Goal: Task Accomplishment & Management: Manage account settings

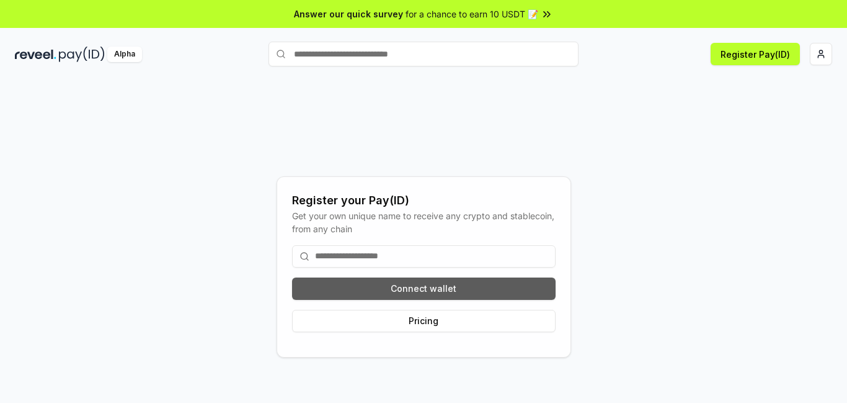
click at [416, 286] on button "Connect wallet" at bounding box center [424, 288] width 264 height 22
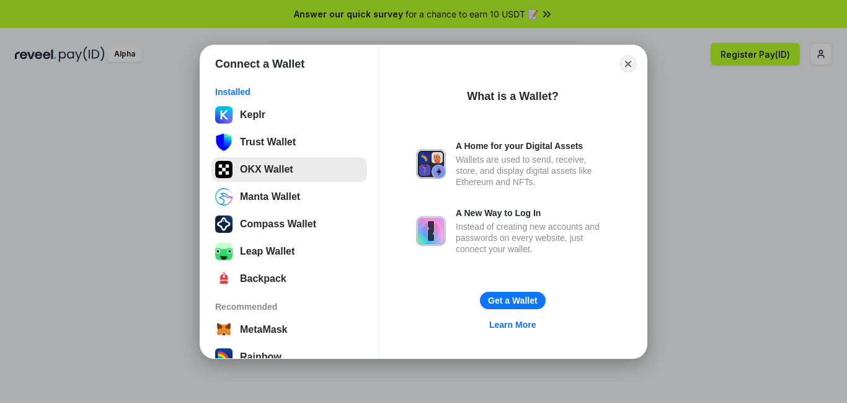
click at [267, 169] on button "OKX Wallet" at bounding box center [290, 169] width 156 height 25
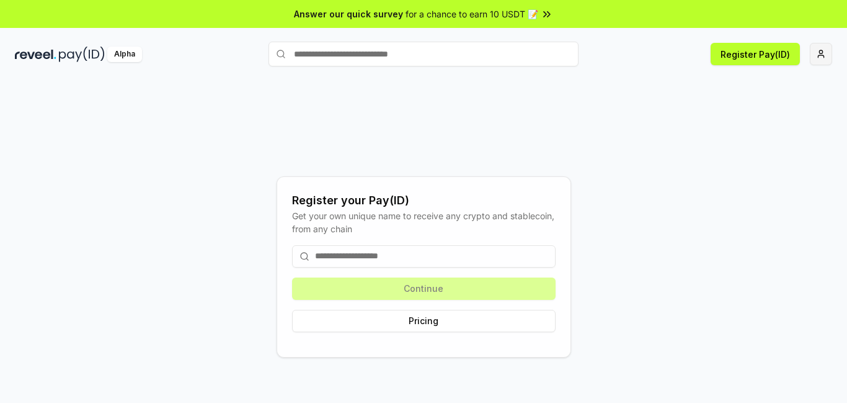
click at [823, 53] on html "Answer our quick survey for a chance to earn 10 USDT 📝 Alpha Register Pay(ID) R…" at bounding box center [423, 201] width 847 height 403
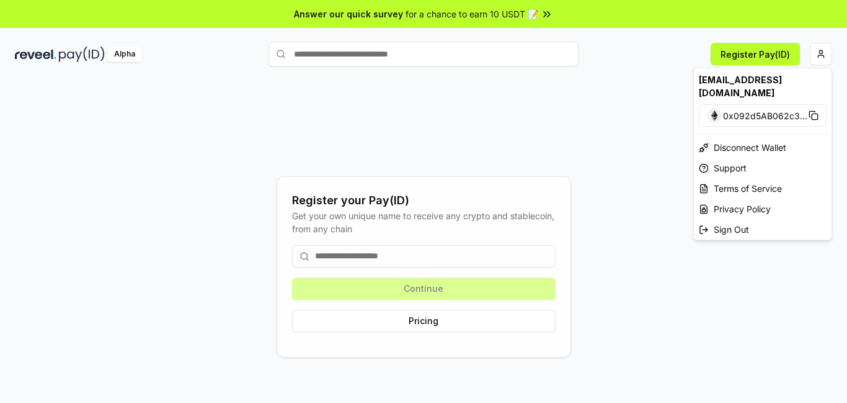
click at [660, 83] on html "Answer our quick survey for a chance to earn 10 USDT 📝 Alpha Register Pay(ID) R…" at bounding box center [423, 201] width 847 height 403
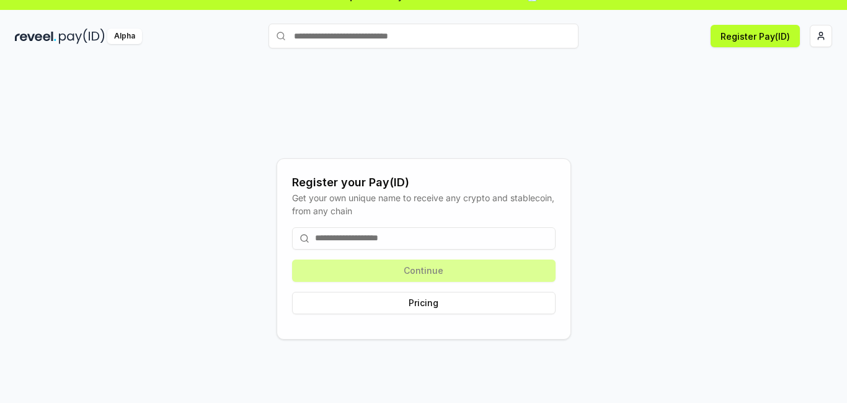
scroll to position [35, 0]
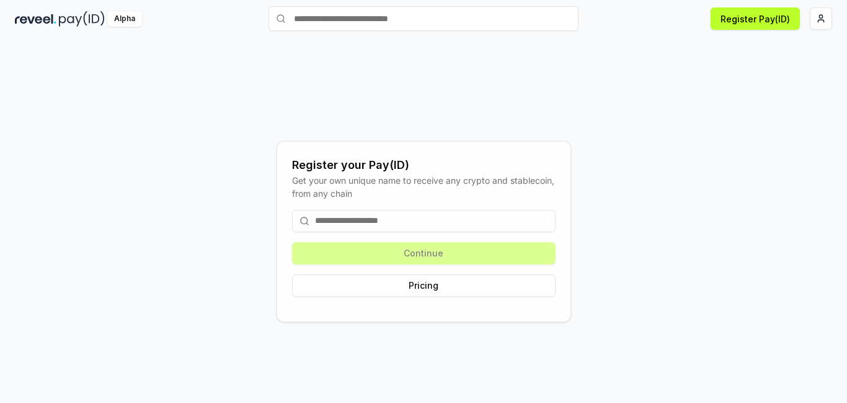
click at [376, 217] on input at bounding box center [424, 221] width 264 height 22
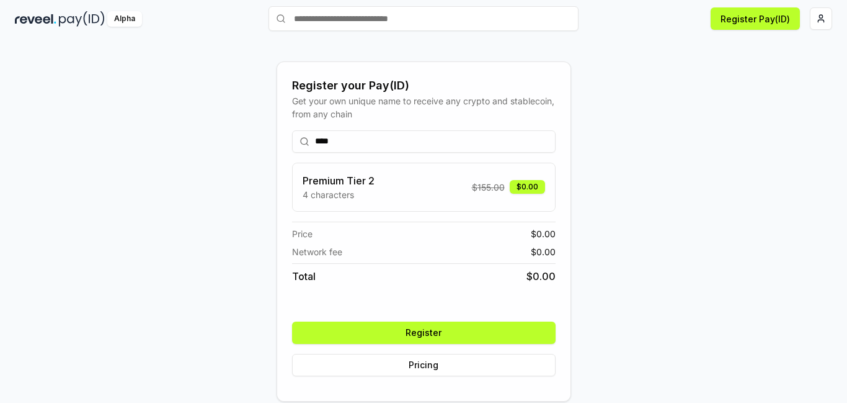
type input "****"
click at [416, 331] on button "Register" at bounding box center [424, 332] width 264 height 22
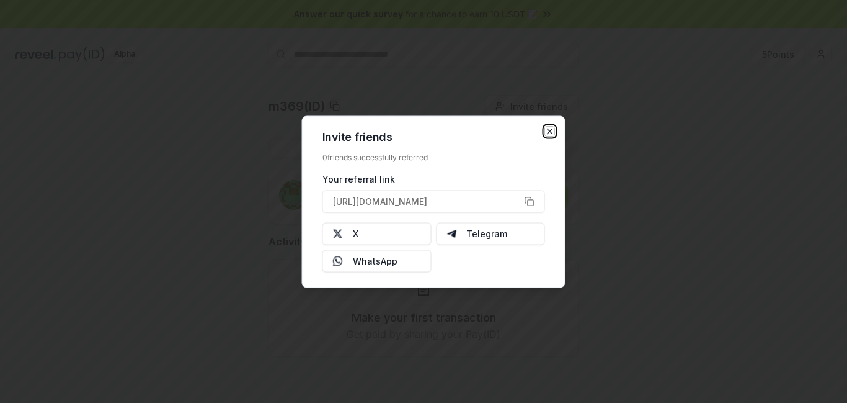
click at [549, 130] on icon "button" at bounding box center [550, 130] width 5 height 5
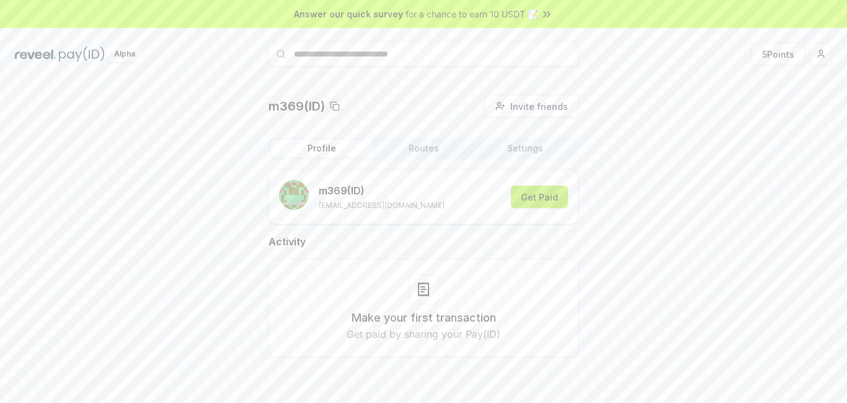
click at [550, 195] on button "Get Paid" at bounding box center [539, 197] width 57 height 22
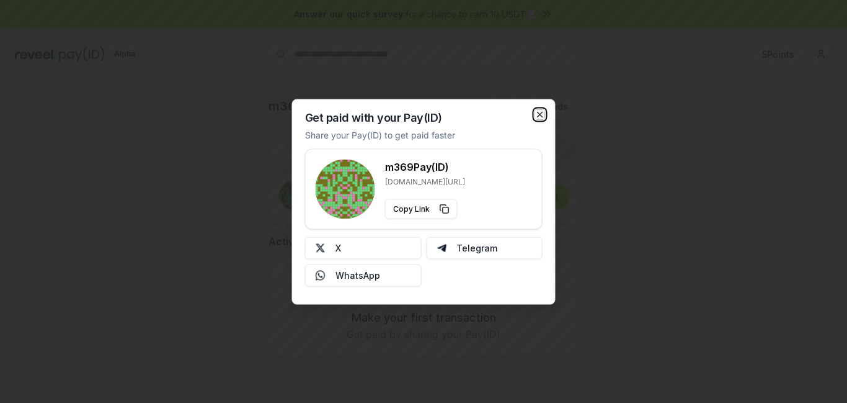
click at [541, 116] on icon "button" at bounding box center [540, 114] width 10 height 10
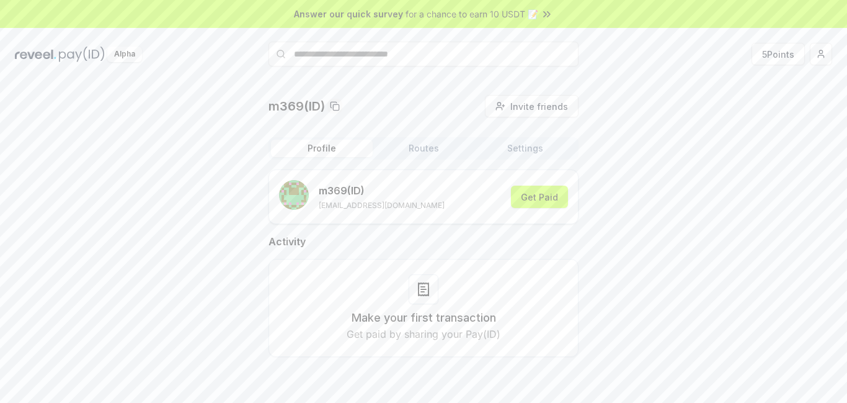
click at [38, 53] on img at bounding box center [36, 55] width 42 height 16
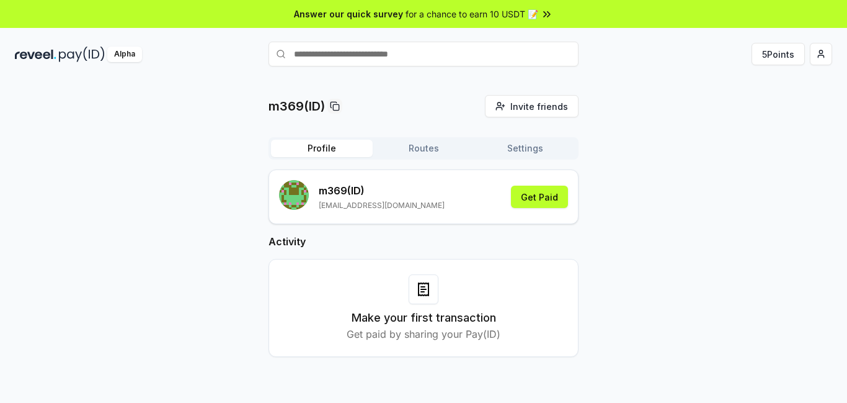
click at [130, 52] on div "Alpha" at bounding box center [124, 55] width 35 height 16
click at [821, 53] on html "Answer our quick survey for a chance to earn 10 USDT 📝 Alpha 5 Points m369(ID) …" at bounding box center [423, 201] width 847 height 403
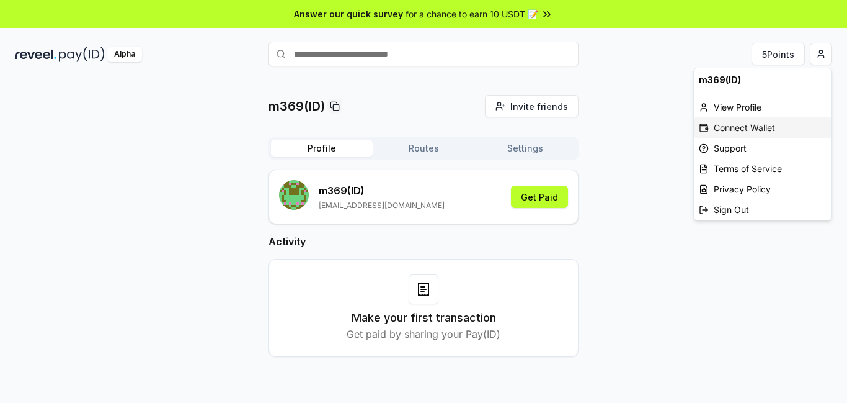
click at [759, 125] on div "Connect Wallet" at bounding box center [763, 127] width 138 height 20
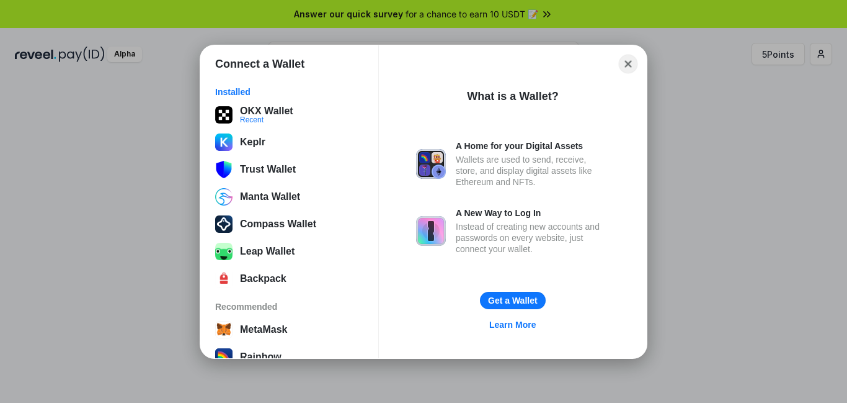
click at [627, 64] on button "Close" at bounding box center [628, 63] width 19 height 19
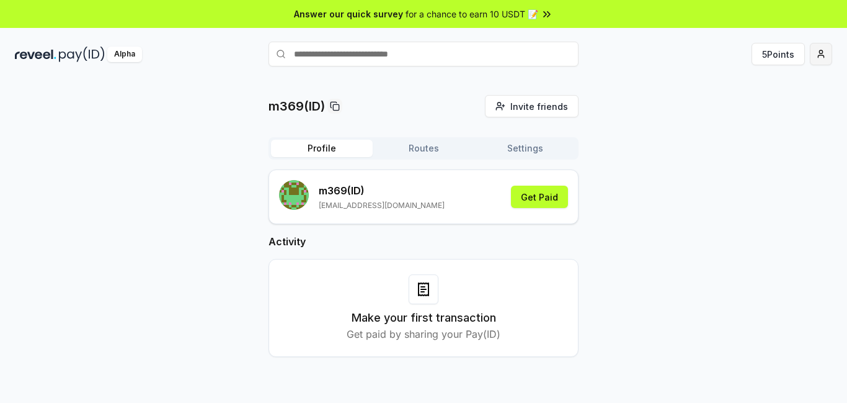
click at [820, 55] on html "Answer our quick survey for a chance to earn 10 USDT 📝 Alpha 5 Points m369(ID) …" at bounding box center [423, 201] width 847 height 403
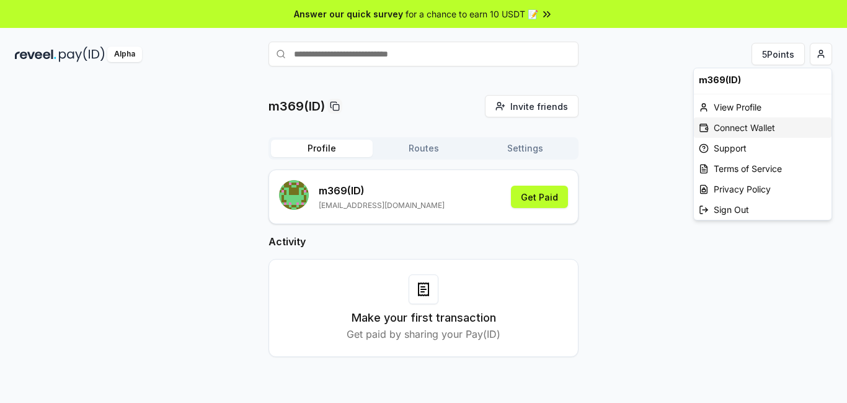
click at [748, 126] on div "Connect Wallet" at bounding box center [763, 127] width 138 height 20
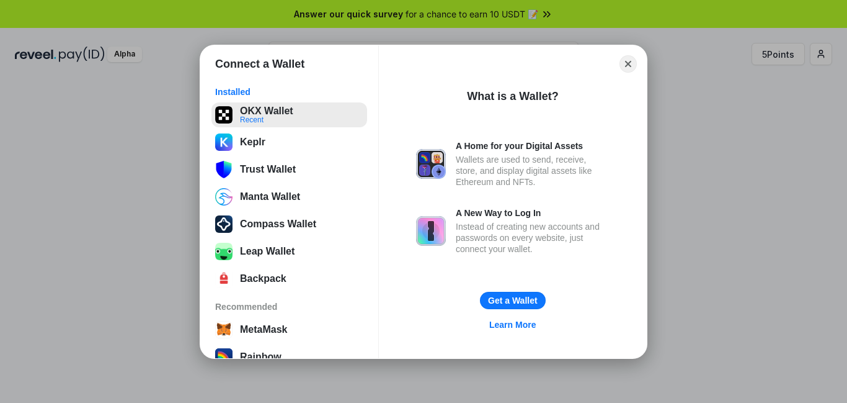
click at [284, 112] on button "OKX Wallet Recent" at bounding box center [290, 114] width 156 height 25
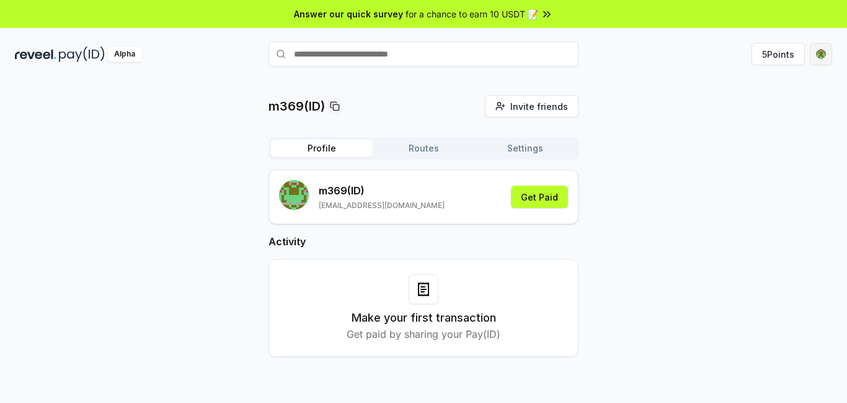
click at [821, 55] on html "Answer our quick survey for a chance to earn 10 USDT 📝 Alpha 5 Points m369(ID) …" at bounding box center [423, 201] width 847 height 403
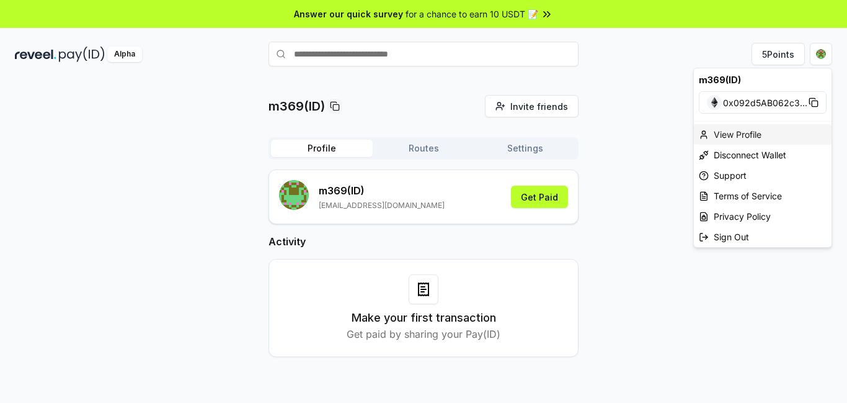
click at [740, 136] on div "View Profile" at bounding box center [763, 134] width 138 height 20
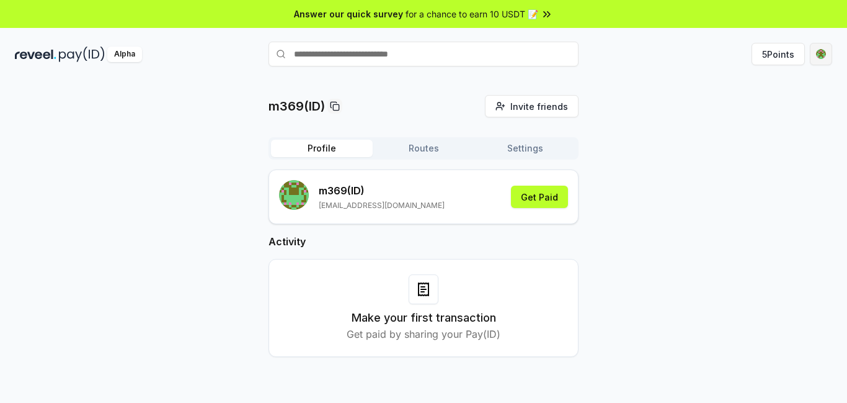
click at [824, 57] on html "Answer our quick survey for a chance to earn 10 USDT 📝 Alpha 5 Points m369(ID) …" at bounding box center [423, 201] width 847 height 403
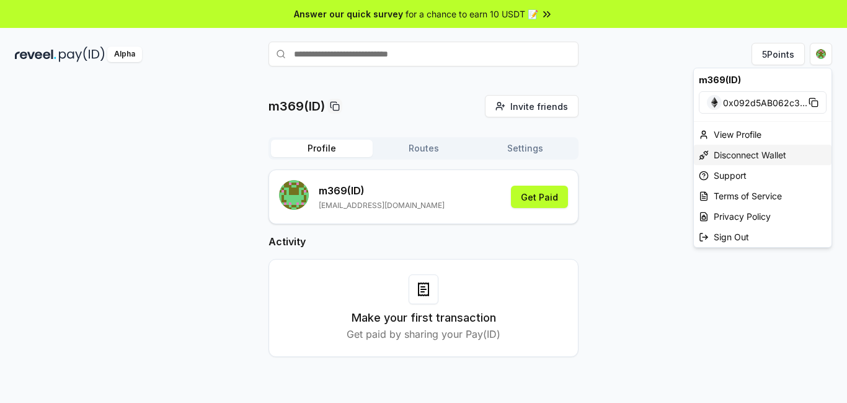
click at [758, 156] on div "Disconnect Wallet" at bounding box center [763, 155] width 138 height 20
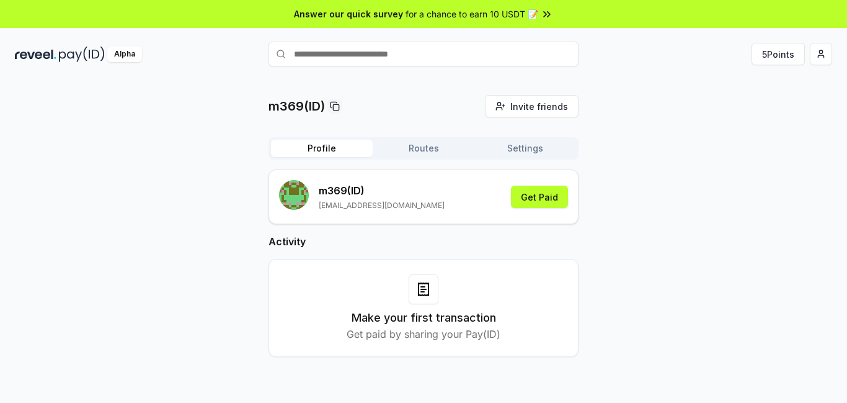
click at [423, 149] on button "Routes" at bounding box center [424, 148] width 102 height 17
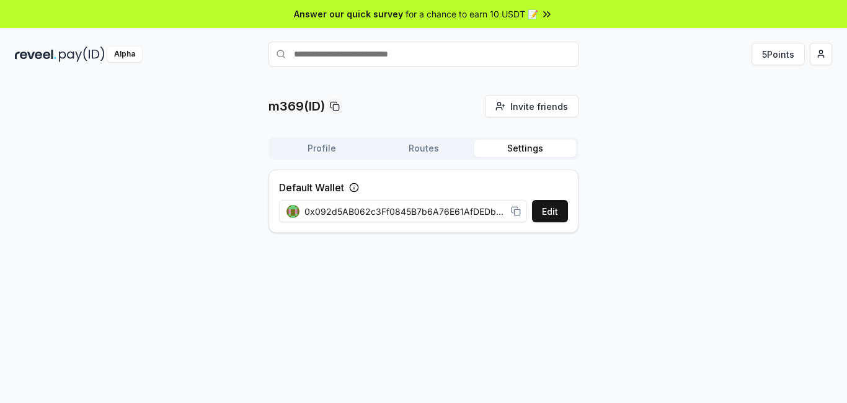
click at [534, 142] on button "Settings" at bounding box center [526, 148] width 102 height 17
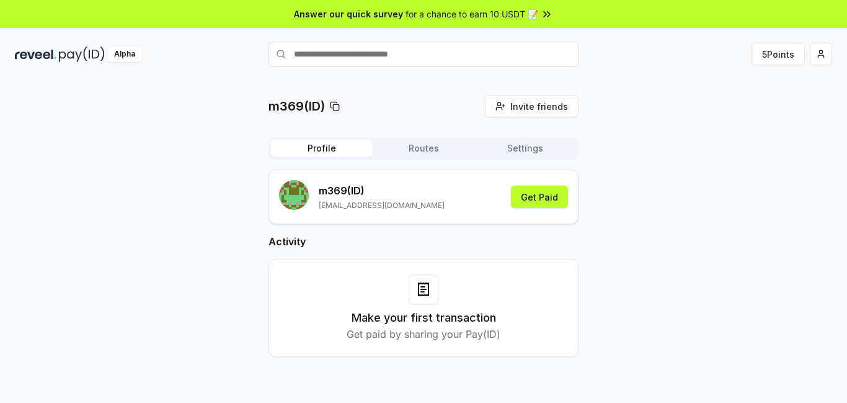
click at [323, 143] on button "Profile" at bounding box center [322, 148] width 102 height 17
click at [779, 56] on button "5 Points" at bounding box center [778, 54] width 53 height 22
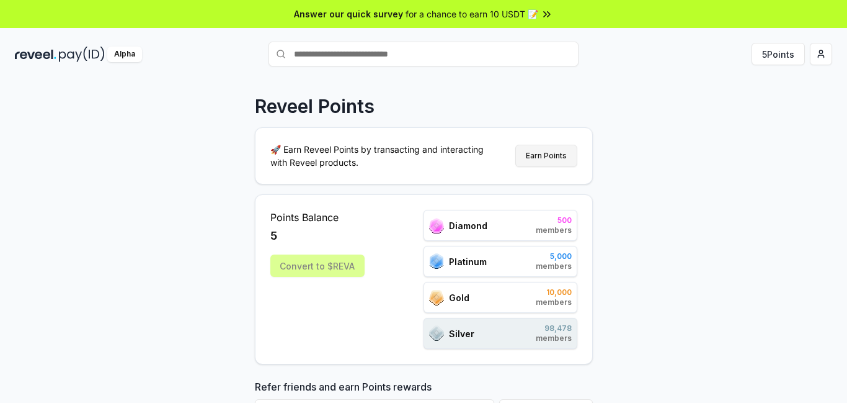
click at [545, 156] on button "Earn Points" at bounding box center [547, 156] width 62 height 22
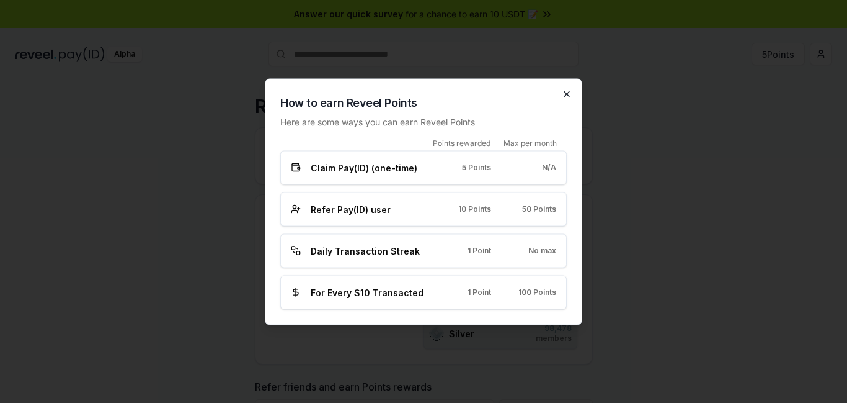
click at [566, 92] on icon "button" at bounding box center [567, 94] width 10 height 10
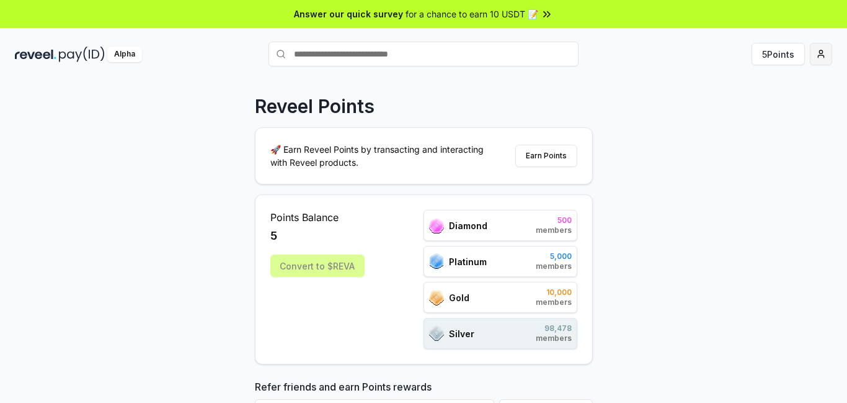
click at [825, 52] on html "Answer our quick survey for a chance to earn 10 USDT 📝 Alpha 5 Points Reveel Po…" at bounding box center [423, 201] width 847 height 403
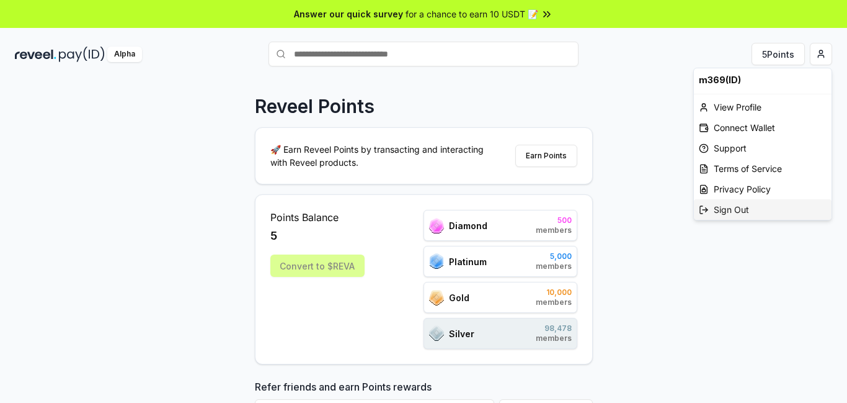
click at [740, 211] on div "Sign Out" at bounding box center [763, 209] width 138 height 20
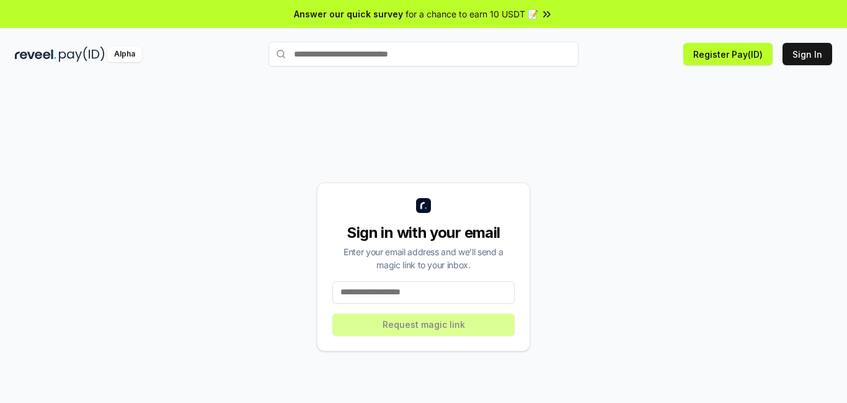
click at [413, 290] on input at bounding box center [424, 292] width 182 height 22
type input "*"
type input "**"
click at [807, 52] on button "Sign In" at bounding box center [808, 54] width 50 height 22
click at [396, 295] on input at bounding box center [424, 292] width 182 height 22
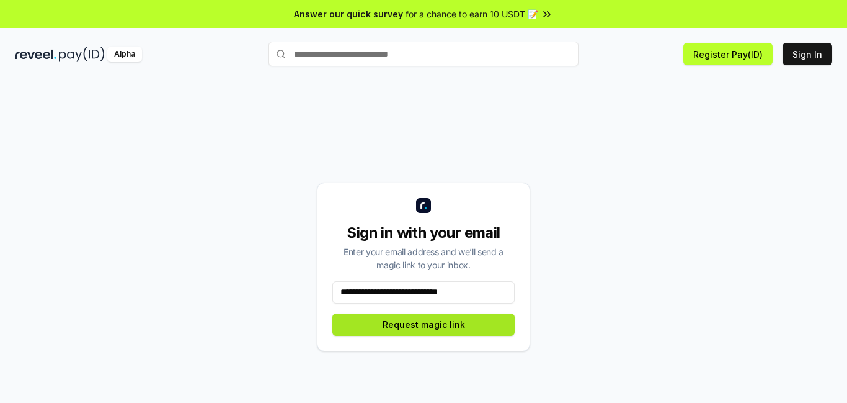
type input "**********"
click at [415, 324] on button "Request magic link" at bounding box center [424, 324] width 182 height 22
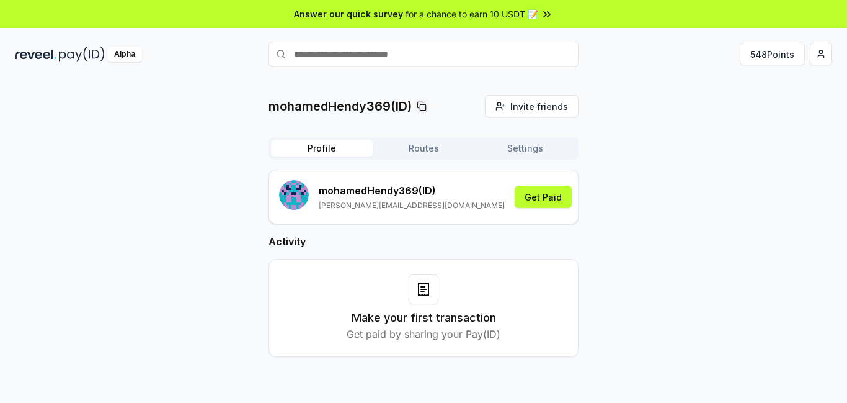
click at [549, 197] on div "mohamedHendy369 (ID) mohamed.essamelsayaed@gmail.com Get Paid Activity Make you…" at bounding box center [424, 272] width 310 height 207
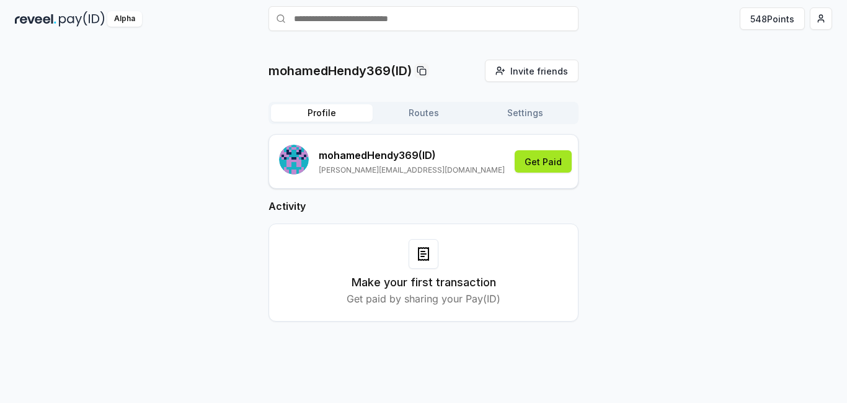
click at [547, 163] on button "Get Paid" at bounding box center [543, 161] width 57 height 22
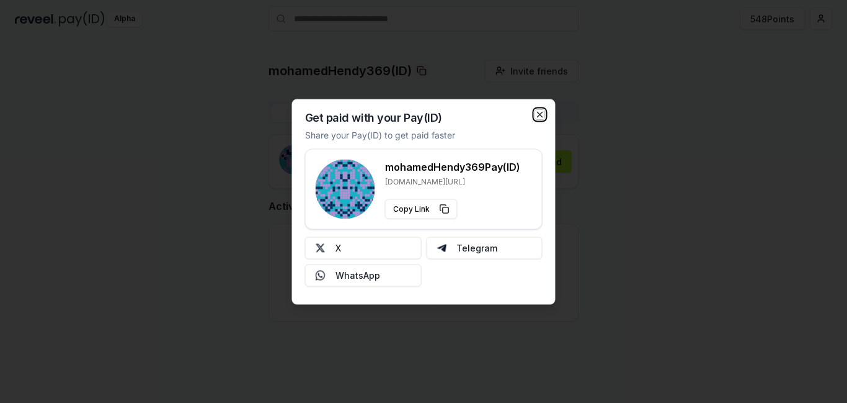
click at [540, 113] on icon "button" at bounding box center [540, 114] width 10 height 10
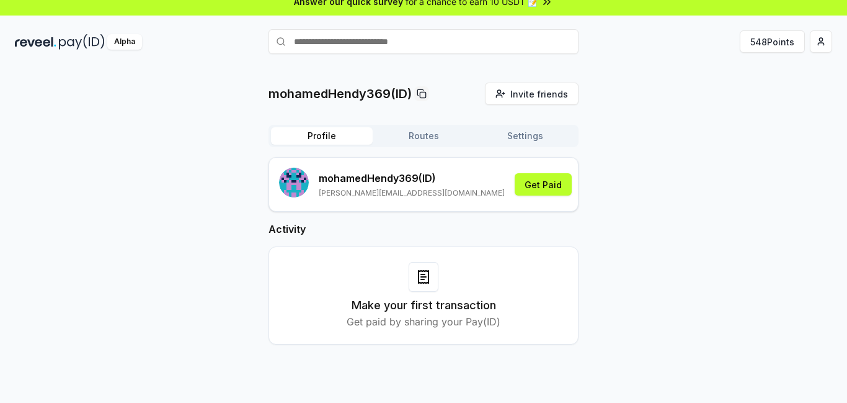
scroll to position [0, 0]
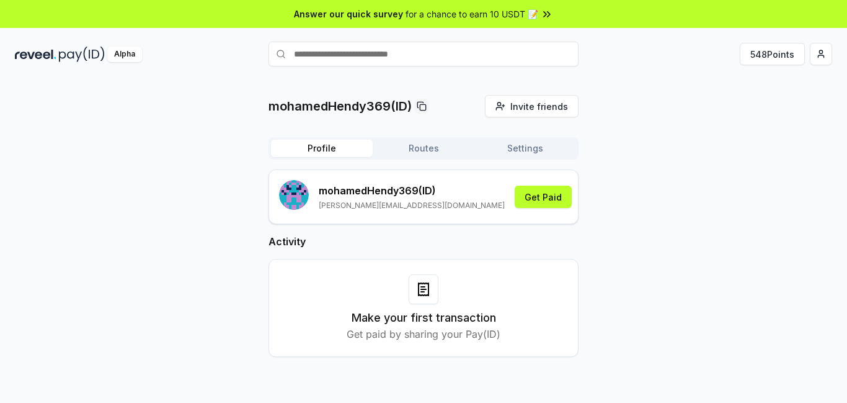
click at [707, 135] on div "mohamedHendy369(ID) Invite friends Invite Profile Routes Settings mohamedHendy3…" at bounding box center [424, 236] width 818 height 282
click at [821, 53] on html "Answer our quick survey for a chance to earn 10 USDT 📝 Alpha 548 Points mohamed…" at bounding box center [423, 201] width 847 height 403
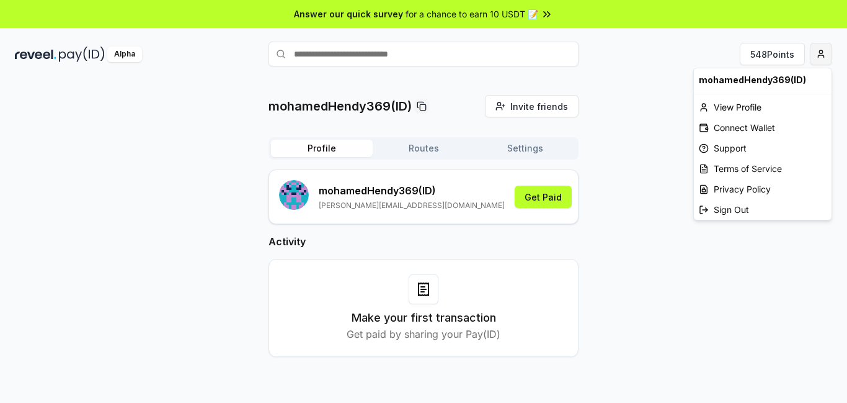
click at [821, 53] on html "Answer our quick survey for a chance to earn 10 USDT 📝 Alpha 548 Points mohamed…" at bounding box center [423, 201] width 847 height 403
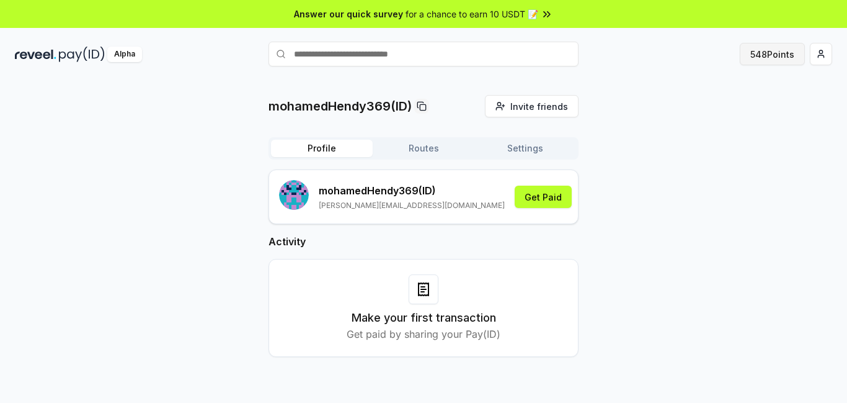
click at [767, 54] on button "548 Points" at bounding box center [772, 54] width 65 height 22
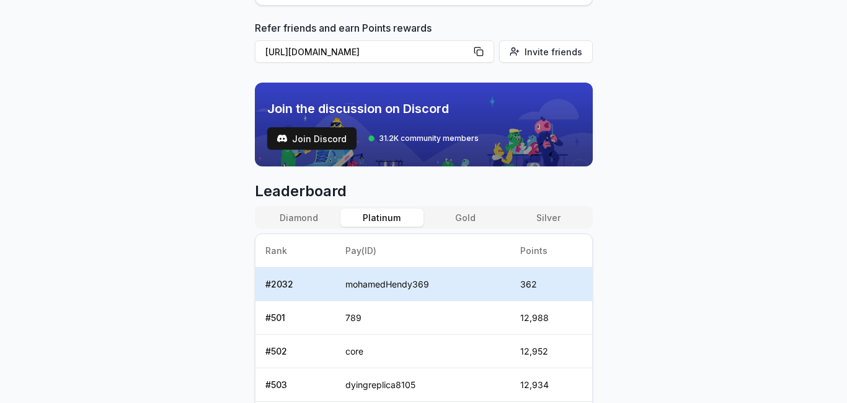
scroll to position [297, 0]
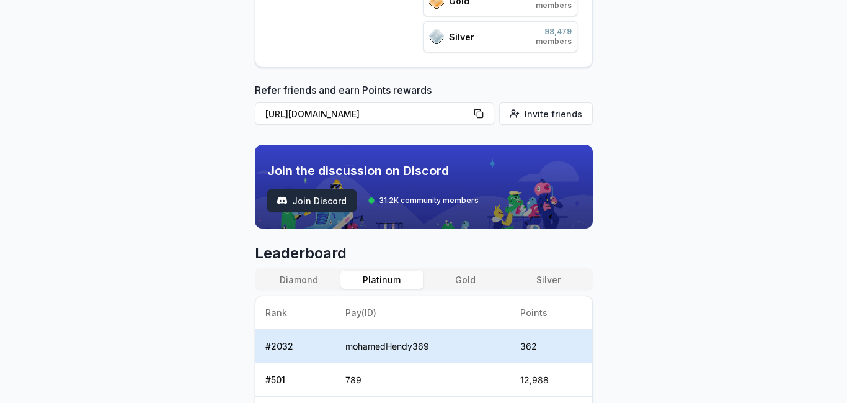
click at [321, 199] on span "Join Discord" at bounding box center [319, 200] width 55 height 13
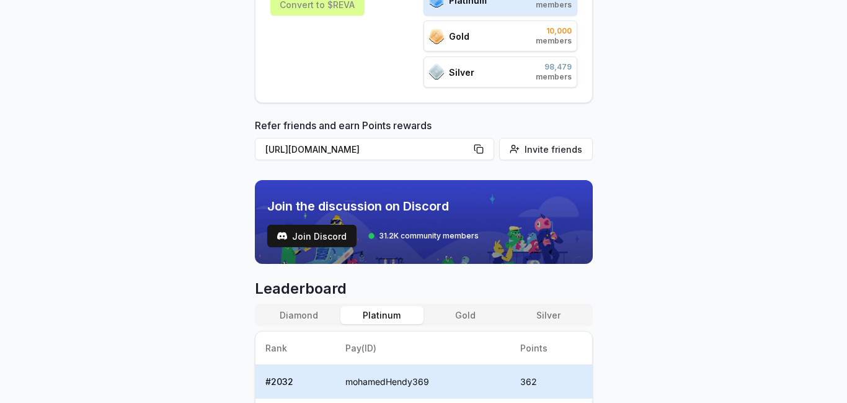
scroll to position [110, 0]
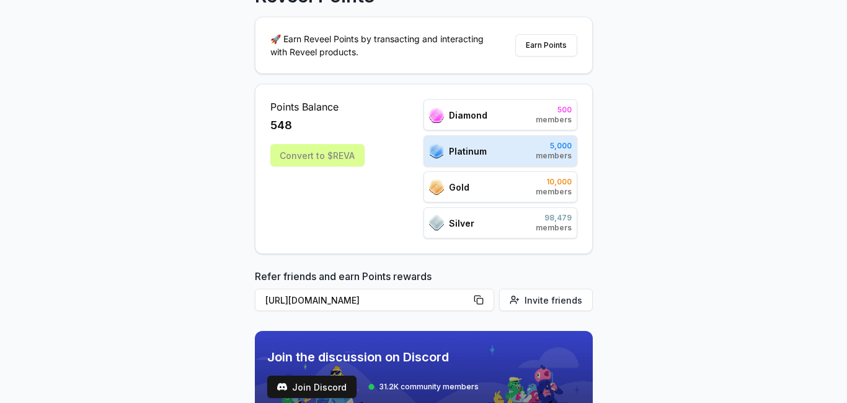
click at [470, 225] on span "Silver" at bounding box center [461, 223] width 25 height 13
click at [510, 216] on div "Silver 98,479 members" at bounding box center [501, 222] width 154 height 31
click at [488, 178] on div "Gold 10,000 members" at bounding box center [501, 186] width 154 height 31
click at [495, 184] on div "Gold 10,000 members" at bounding box center [501, 186] width 154 height 31
click at [452, 186] on span "Gold" at bounding box center [459, 187] width 20 height 13
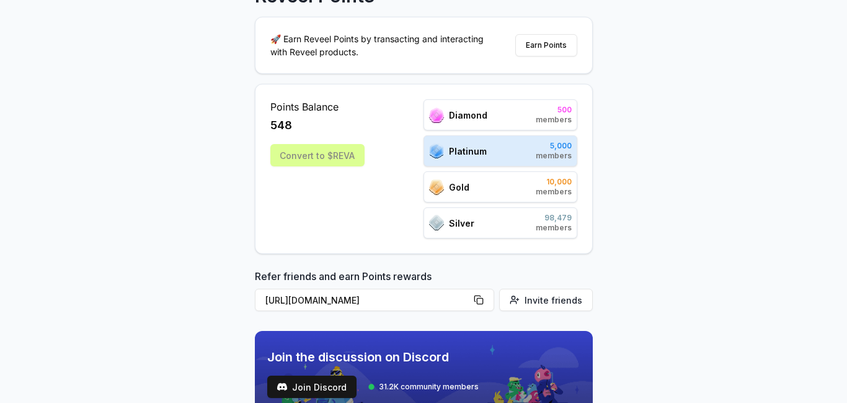
click at [497, 150] on div "Platinum 5,000 members" at bounding box center [501, 150] width 154 height 31
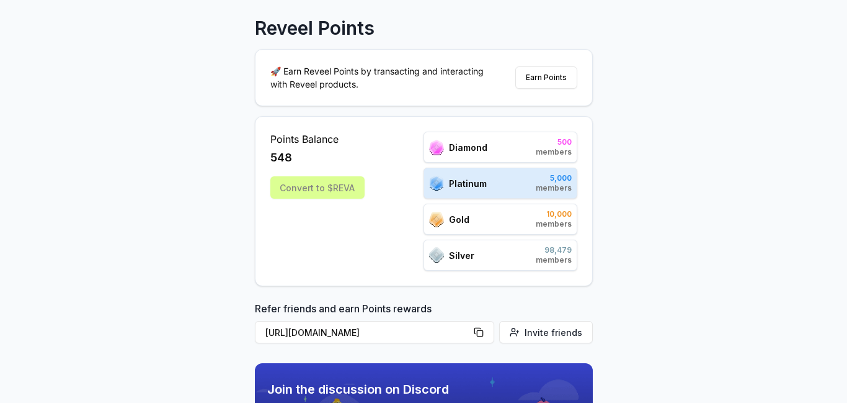
scroll to position [48, 0]
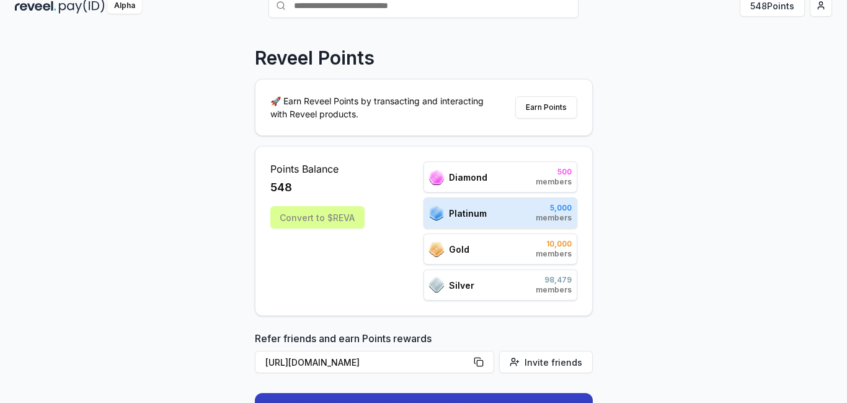
click at [485, 176] on span "Diamond" at bounding box center [468, 177] width 38 height 13
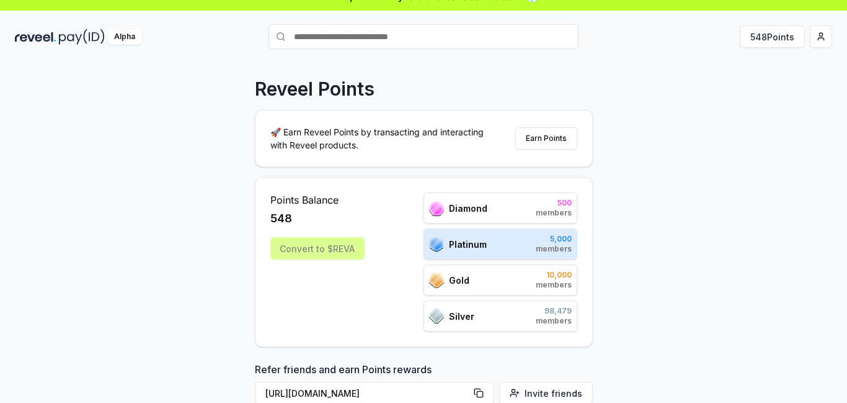
scroll to position [0, 0]
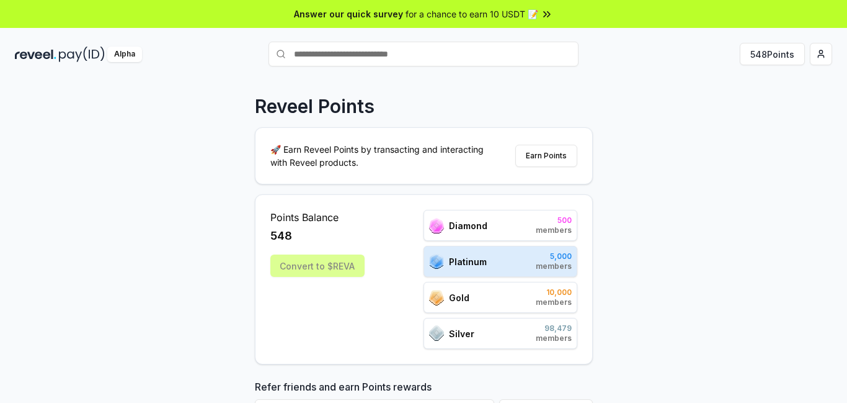
click at [320, 264] on div "Convert to $REVA" at bounding box center [317, 265] width 94 height 22
click at [543, 154] on button "Earn Points" at bounding box center [547, 156] width 62 height 22
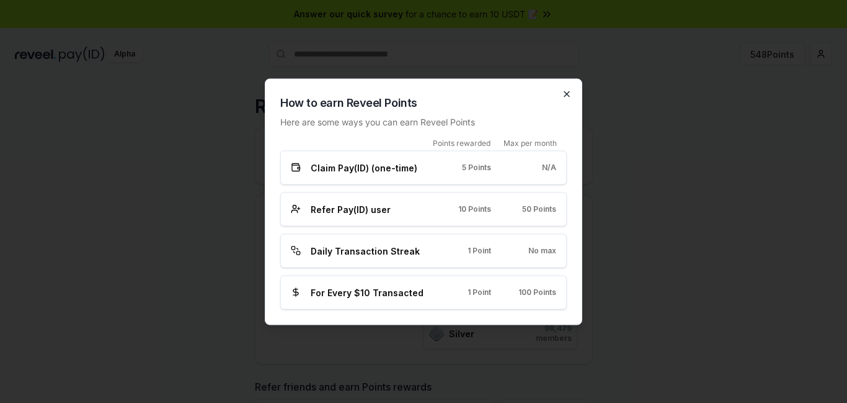
click at [566, 93] on icon "button" at bounding box center [567, 94] width 10 height 10
